Goal: Transaction & Acquisition: Purchase product/service

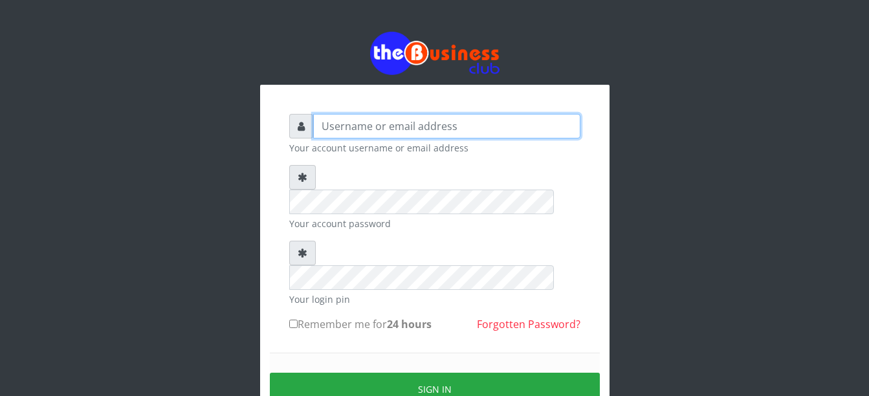
type input "Busybrain2"
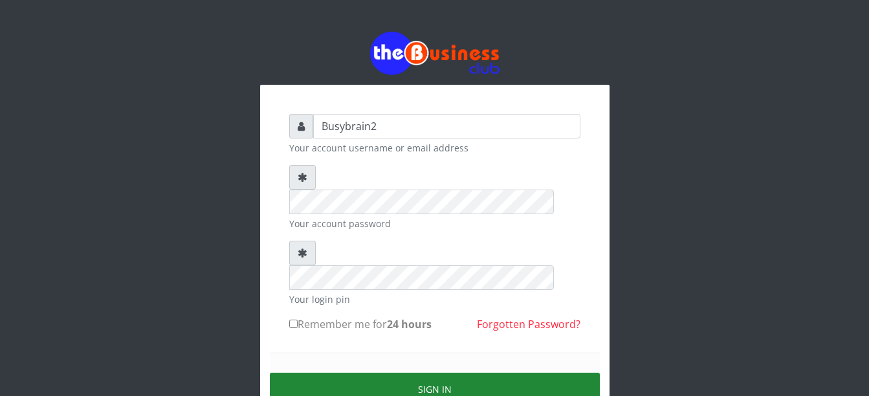
click at [391, 373] on button "Sign in" at bounding box center [435, 389] width 330 height 33
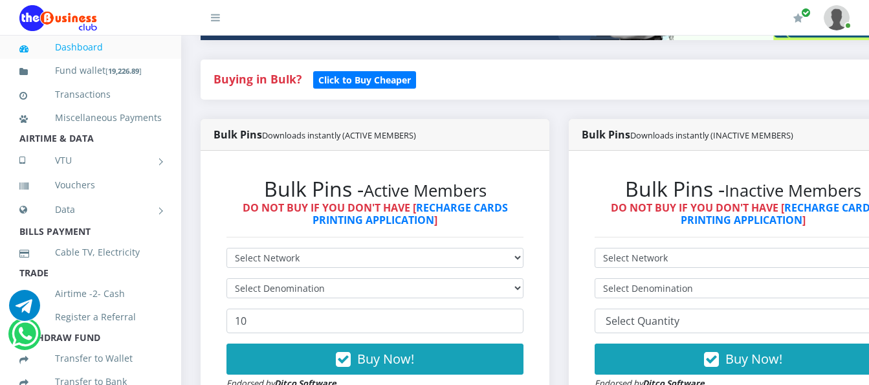
scroll to position [323, 0]
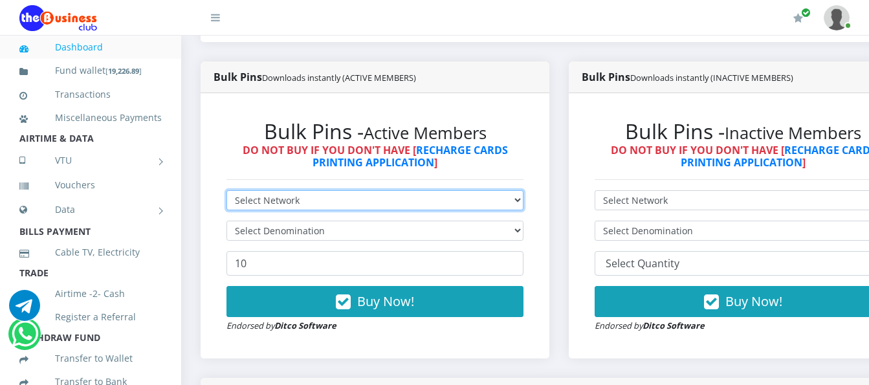
click at [288, 190] on select "Select Network MTN Globacom 9Mobile Airtel" at bounding box center [374, 200] width 297 height 20
select select "MTN"
click at [226, 190] on select "Select Network MTN Globacom 9Mobile Airtel" at bounding box center [374, 200] width 297 height 20
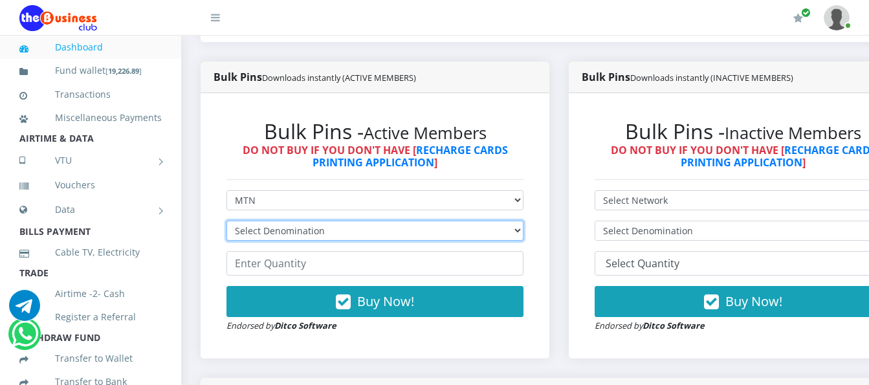
click at [269, 221] on select "Select Denomination MTN NGN100 - ₦96.99 MTN NGN200 - ₦193.98 MTN NGN400 - ₦387.…" at bounding box center [374, 231] width 297 height 20
select select "96.99-100"
click at [226, 221] on select "Select Denomination MTN NGN100 - ₦96.99 MTN NGN200 - ₦193.98 MTN NGN400 - ₦387.…" at bounding box center [374, 231] width 297 height 20
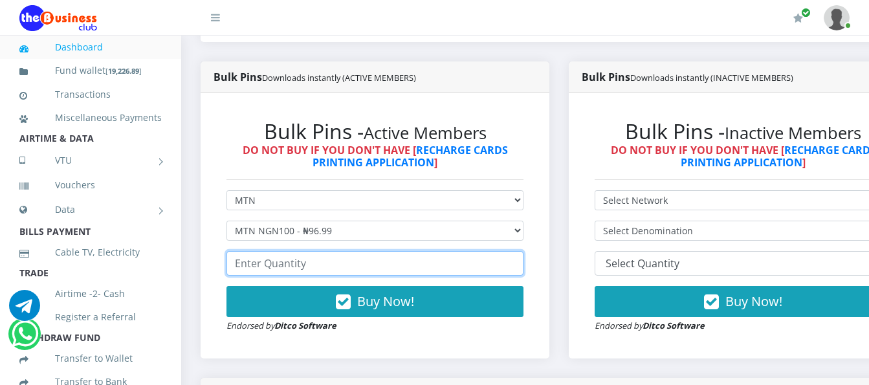
click at [266, 251] on input "number" at bounding box center [374, 263] width 297 height 25
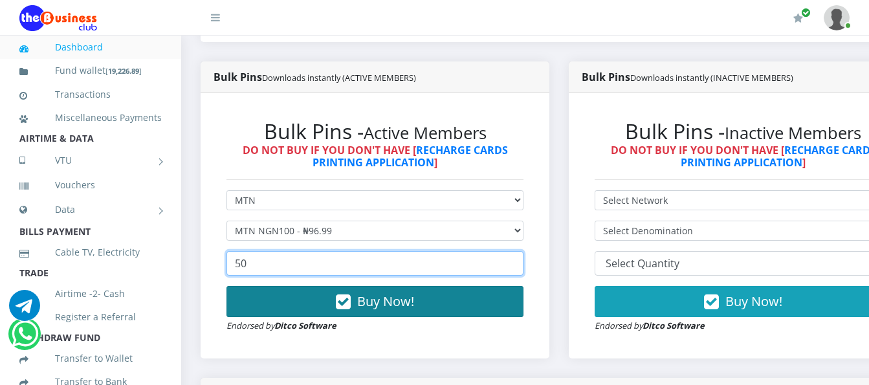
type input "50"
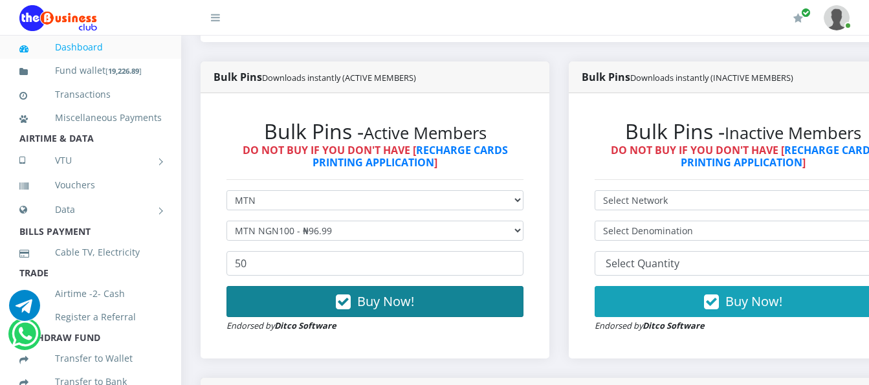
click at [324, 295] on button "Buy Now!" at bounding box center [374, 301] width 297 height 31
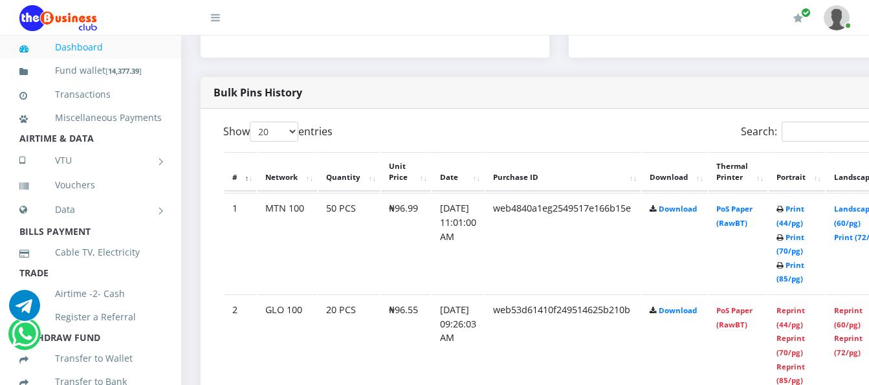
scroll to position [647, 0]
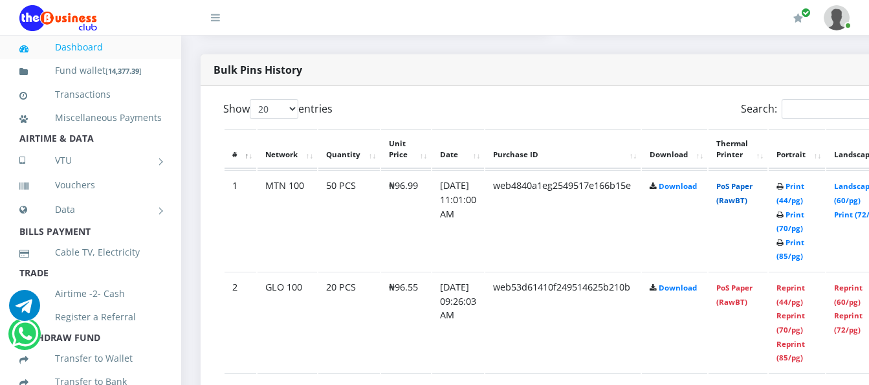
click at [750, 181] on link "PoS Paper (RawBT)" at bounding box center [734, 193] width 36 height 24
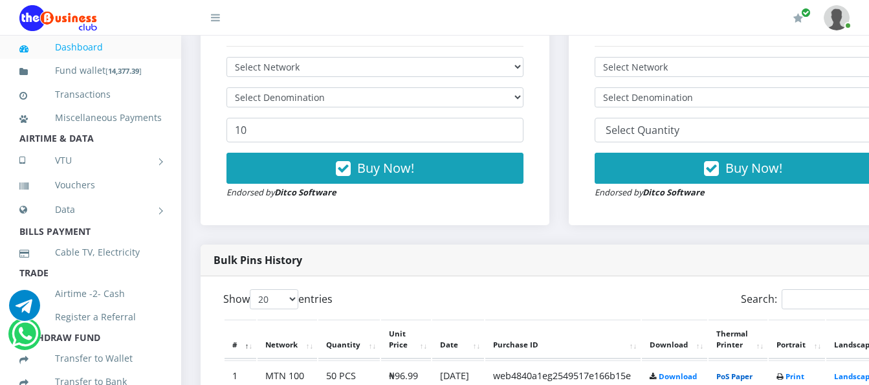
scroll to position [323, 0]
